Goal: Task Accomplishment & Management: Use online tool/utility

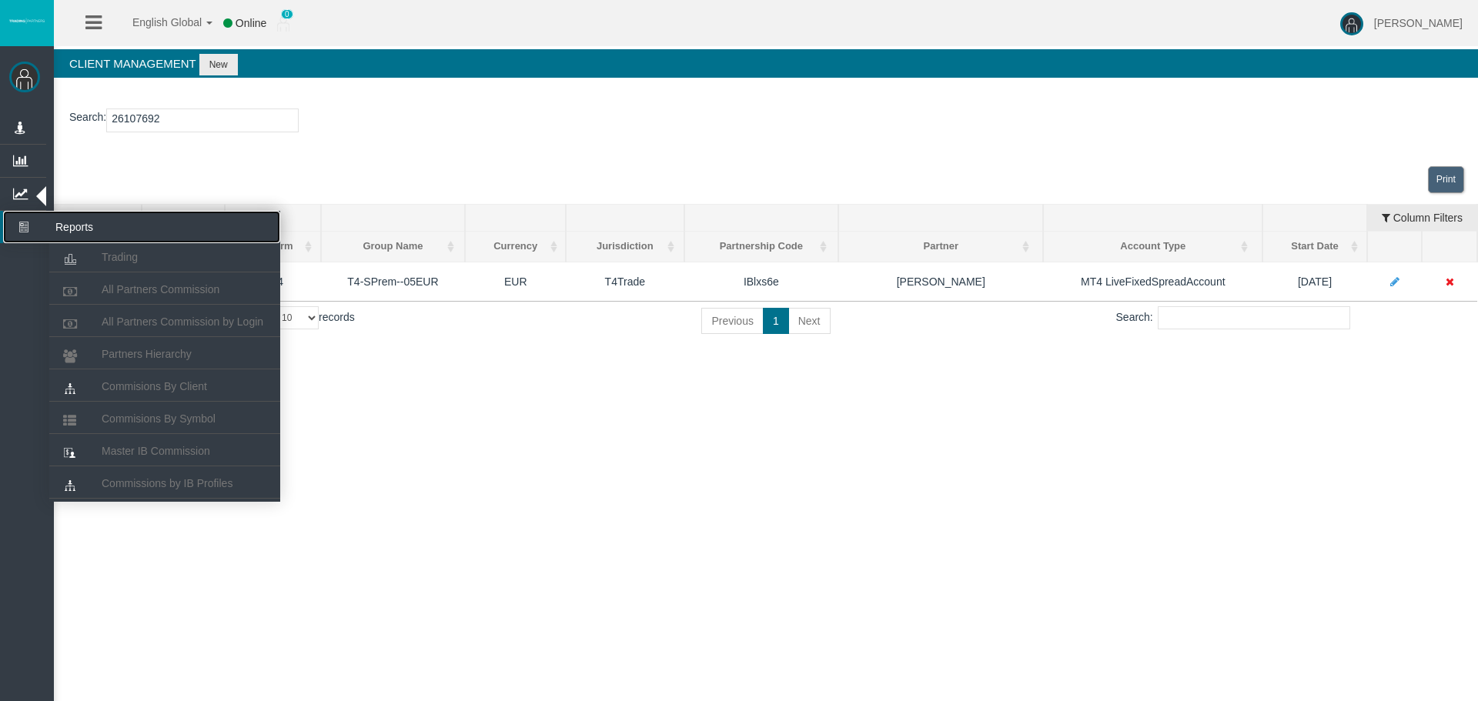
click at [32, 233] on icon at bounding box center [23, 227] width 41 height 32
click at [22, 233] on icon at bounding box center [23, 227] width 41 height 32
click at [16, 226] on icon at bounding box center [23, 227] width 41 height 32
click at [20, 227] on icon at bounding box center [23, 227] width 41 height 32
click at [142, 391] on span "Commisions By Client" at bounding box center [154, 386] width 105 height 12
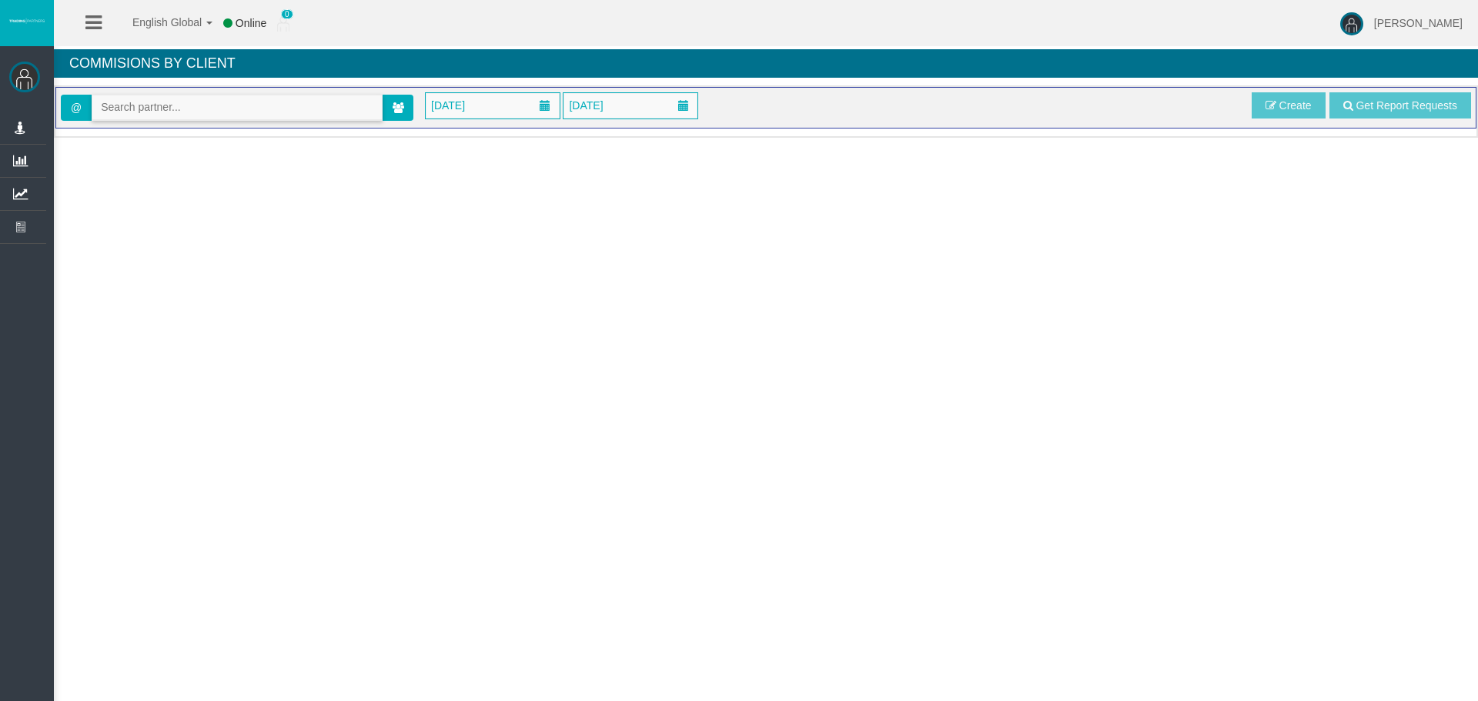
click at [172, 110] on input "text" at bounding box center [236, 107] width 289 height 24
click at [395, 102] on icon at bounding box center [399, 107] width 12 height 11
click at [523, 102] on span "[DATE]" at bounding box center [493, 105] width 134 height 25
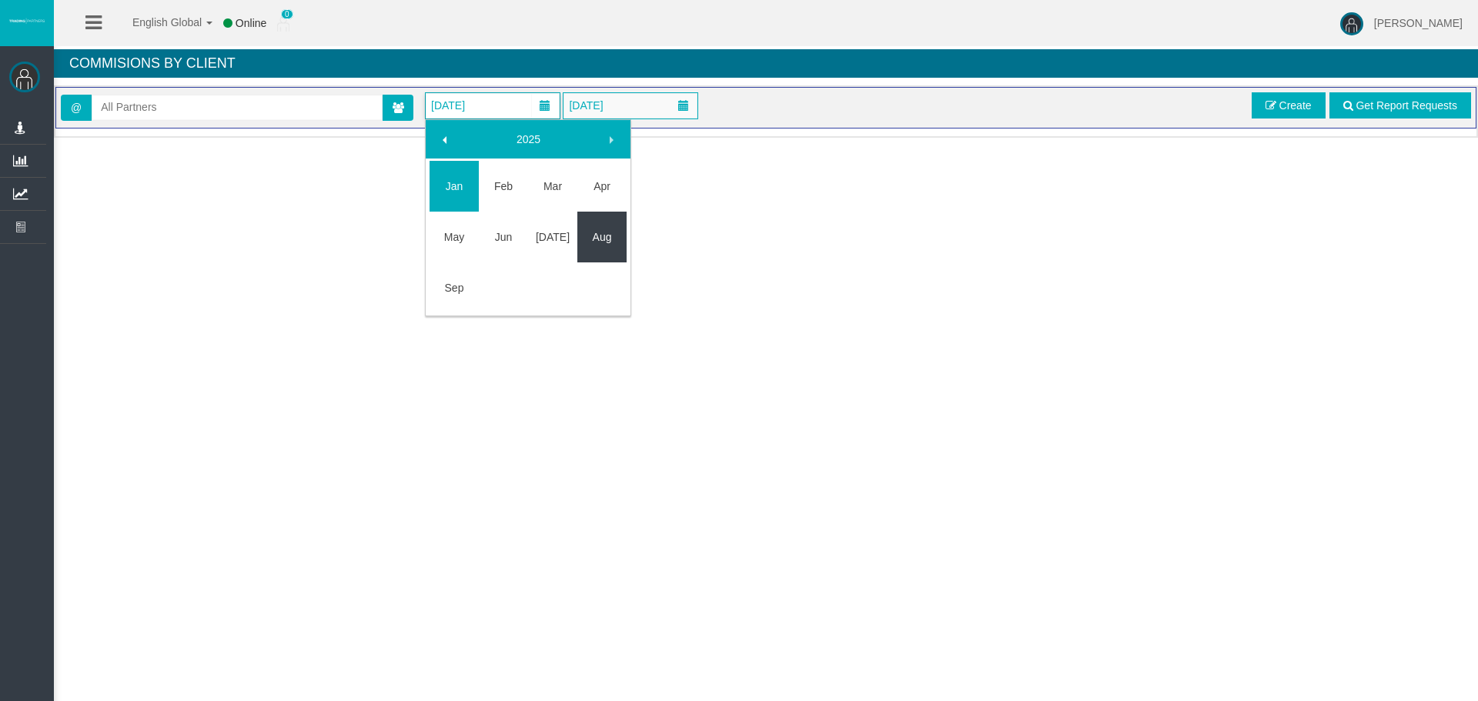
click at [599, 237] on link "Aug" at bounding box center [601, 237] width 49 height 28
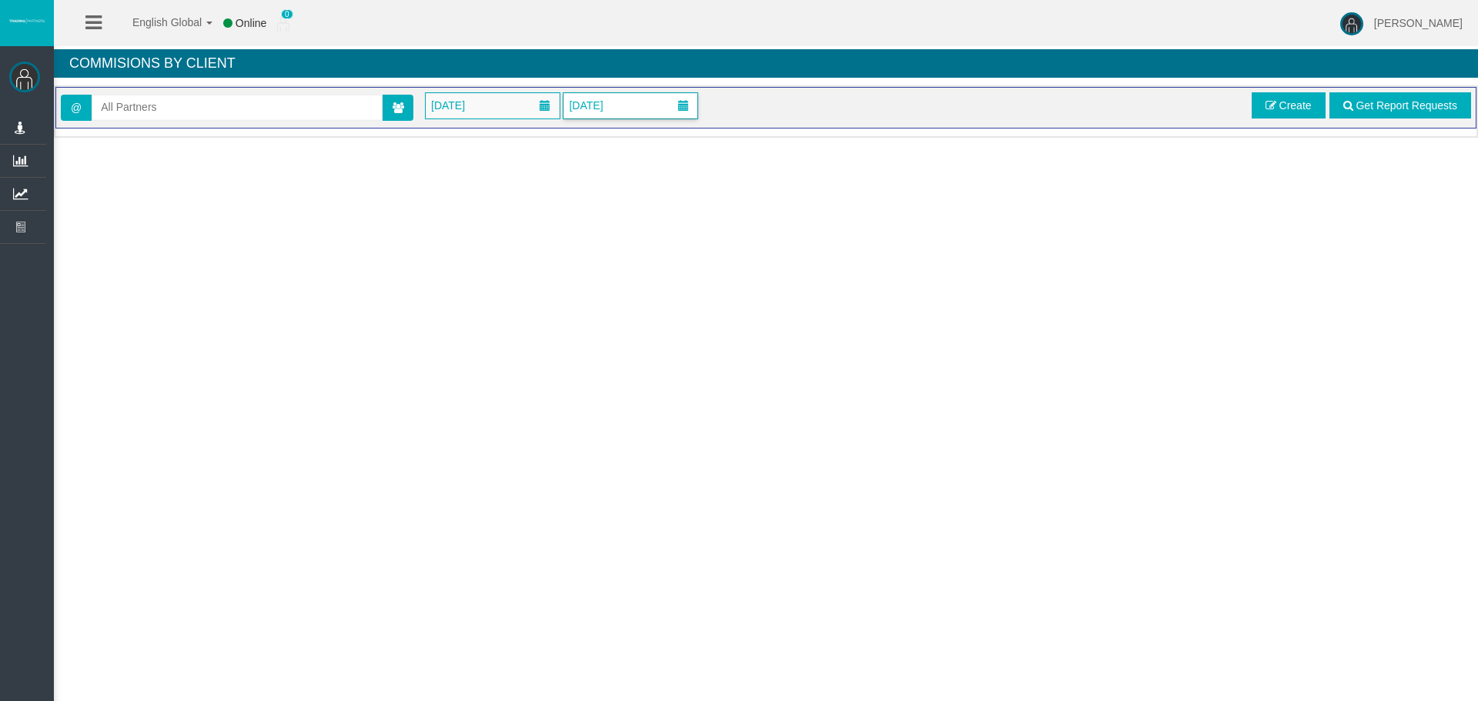
click at [607, 108] on span "[DATE]" at bounding box center [585, 106] width 43 height 22
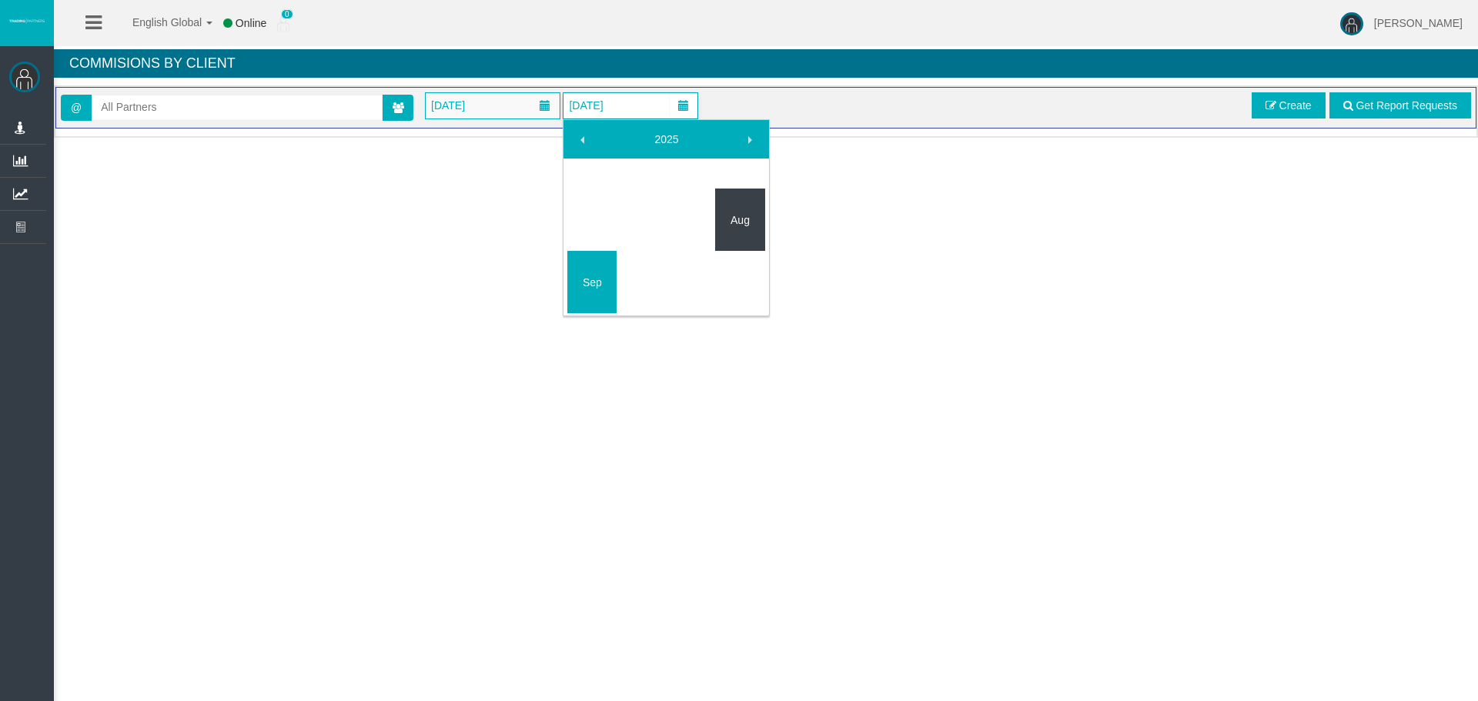
click at [750, 219] on link "Aug" at bounding box center [739, 220] width 49 height 28
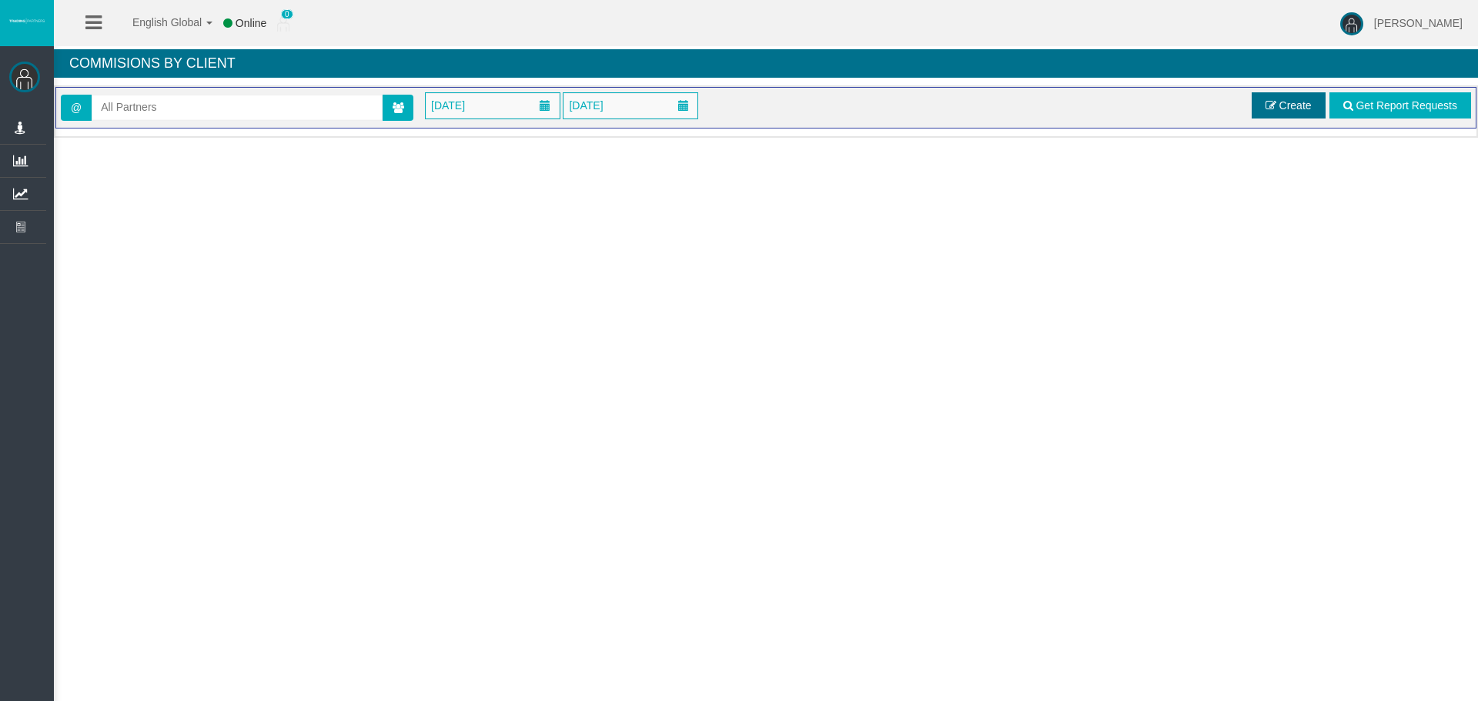
click at [1278, 102] on link "Create" at bounding box center [1289, 105] width 74 height 26
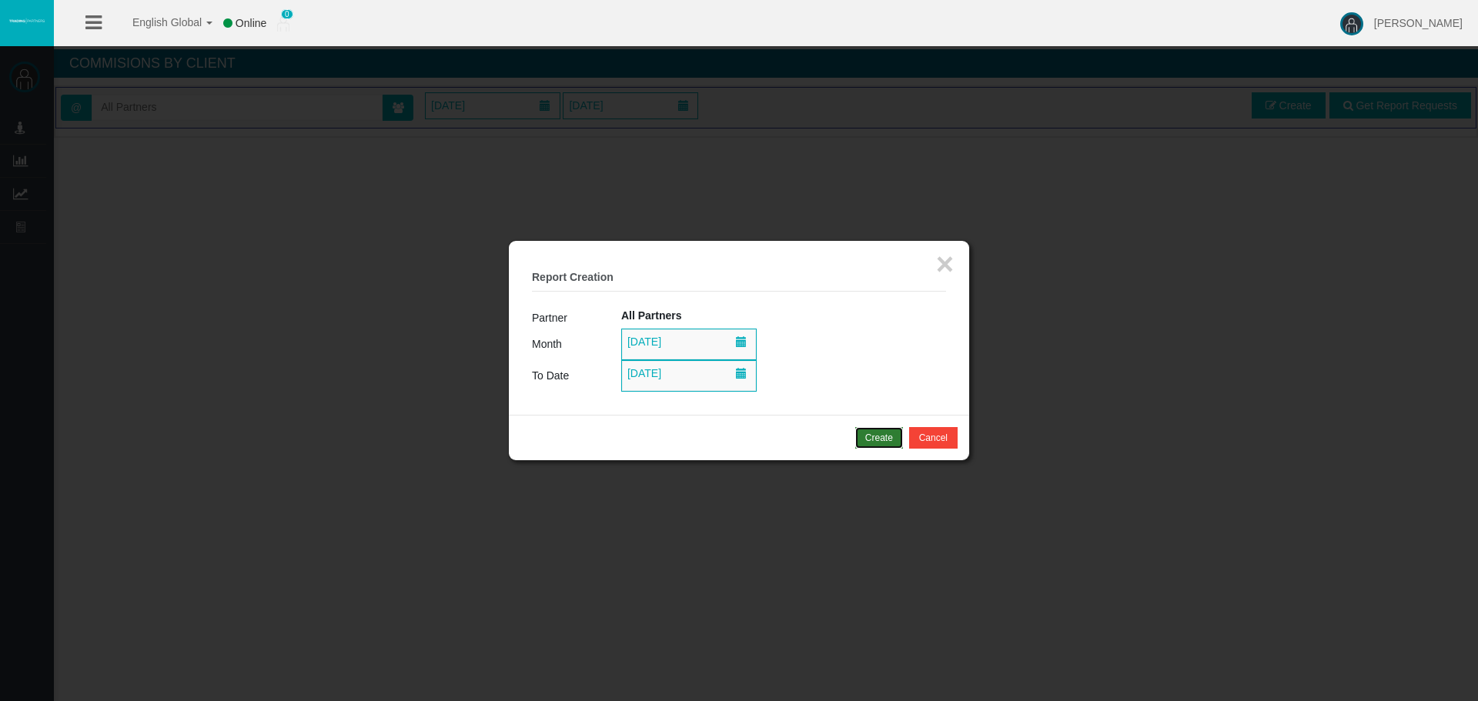
click at [874, 443] on div "Create" at bounding box center [879, 438] width 28 height 14
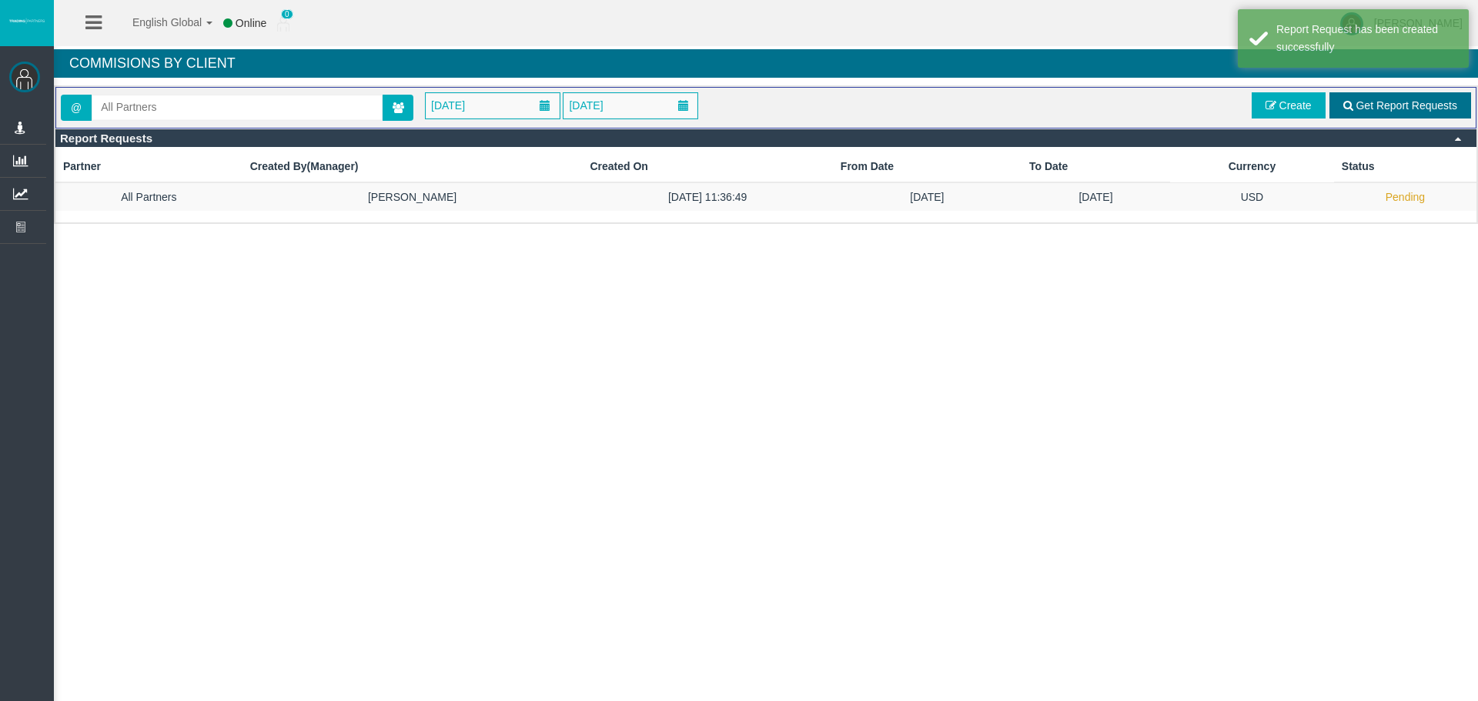
click at [1409, 98] on link "Get Report Requests" at bounding box center [1400, 105] width 142 height 26
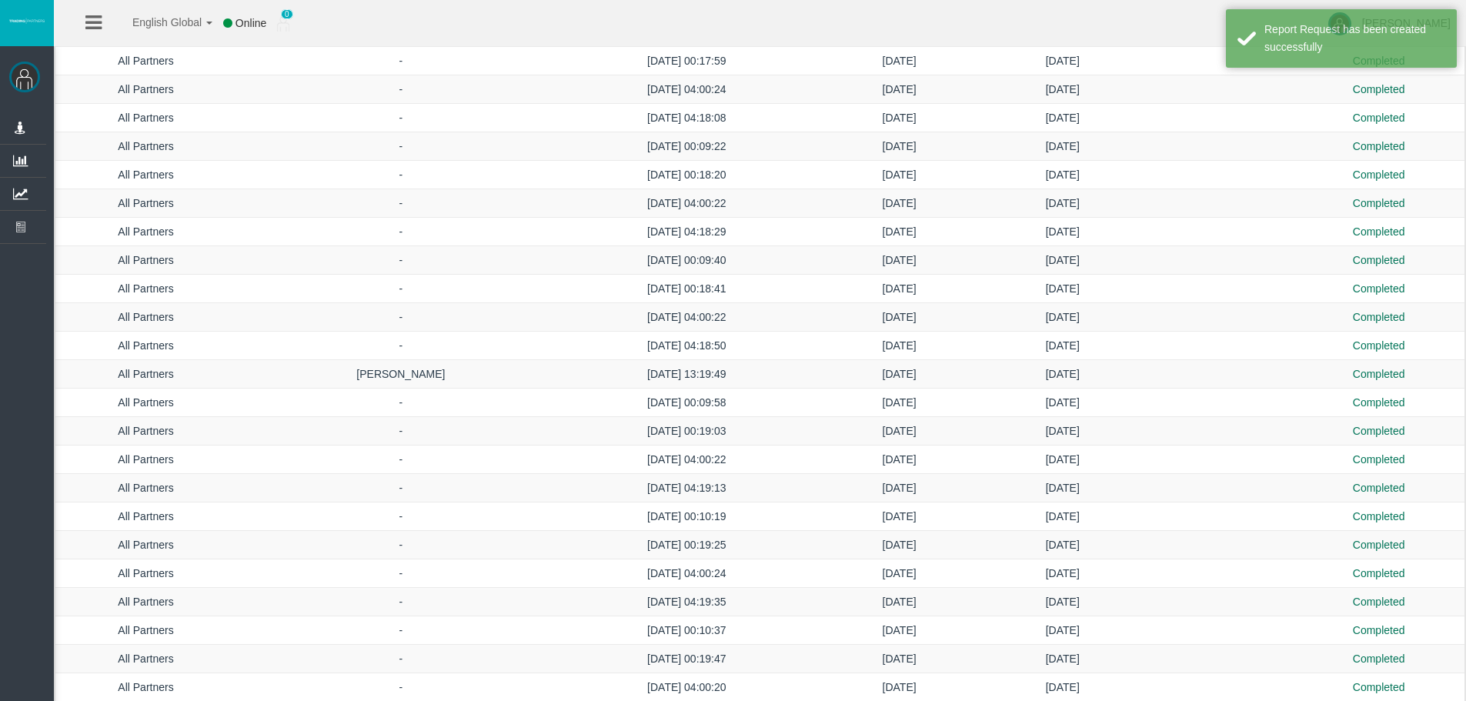
scroll to position [3245, 0]
